Goal: Navigation & Orientation: Find specific page/section

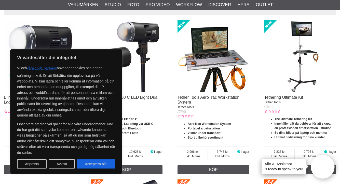
scroll to position [202, 0]
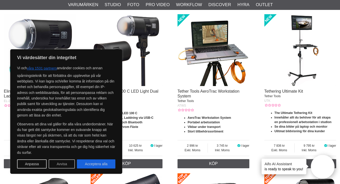
click at [60, 163] on button "Avvisa" at bounding box center [62, 164] width 26 height 9
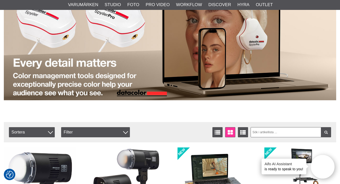
scroll to position [25, 0]
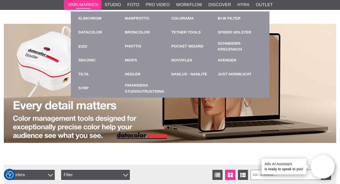
click at [83, 5] on link "Varumärken" at bounding box center [83, 5] width 30 height 7
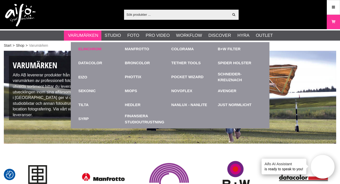
click at [85, 47] on link "Elinchrom" at bounding box center [89, 49] width 23 height 6
